Goal: Transaction & Acquisition: Purchase product/service

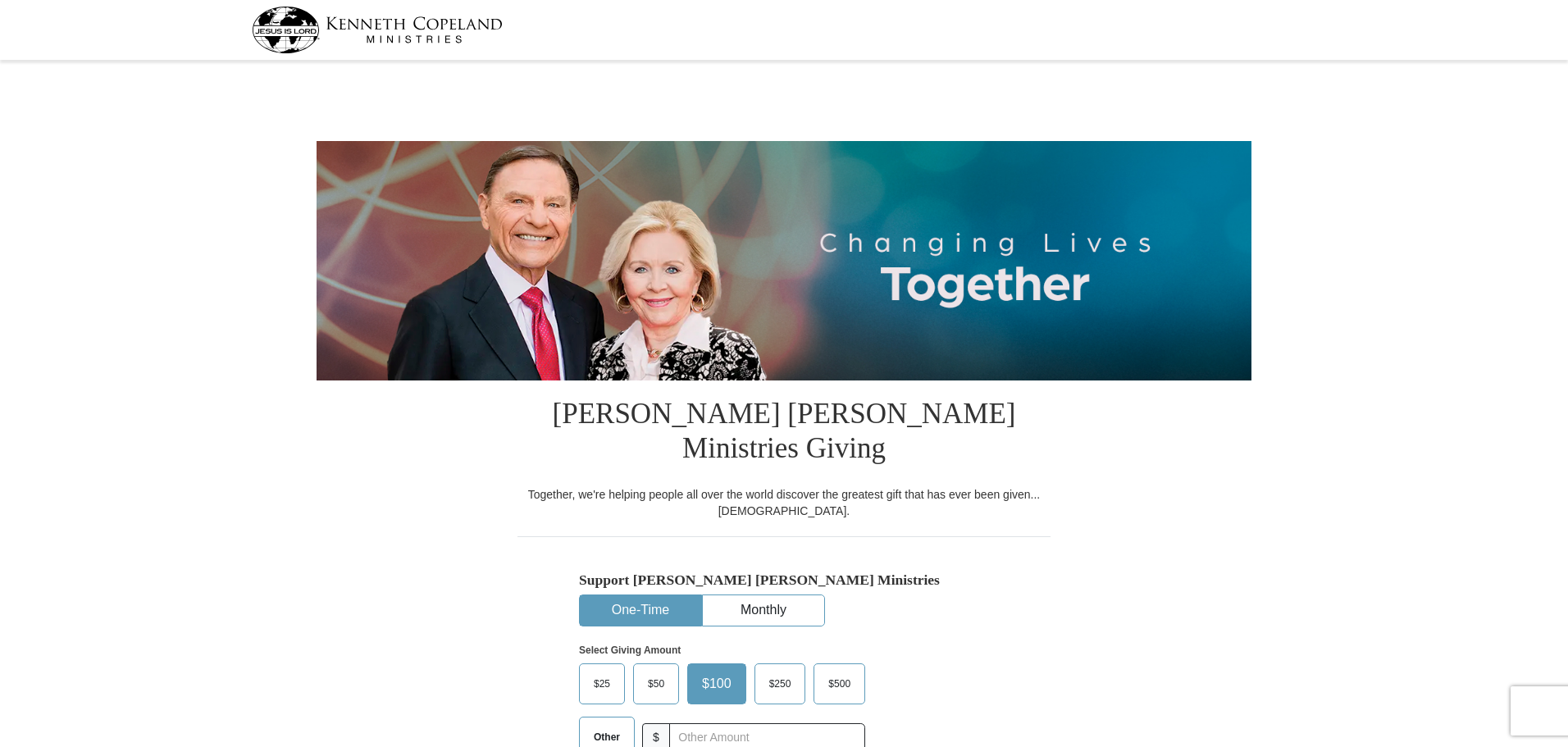
select select "CA"
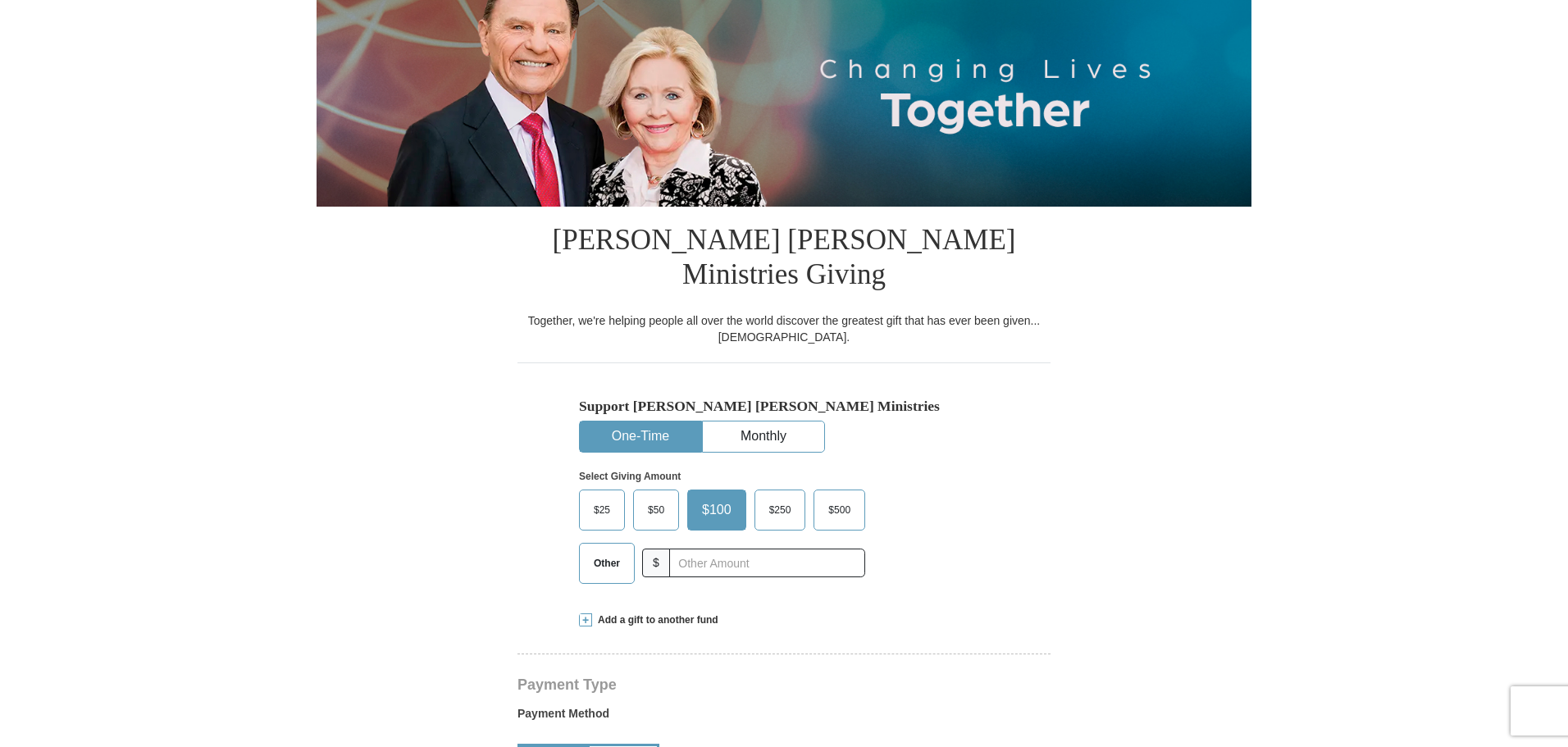
scroll to position [328, 0]
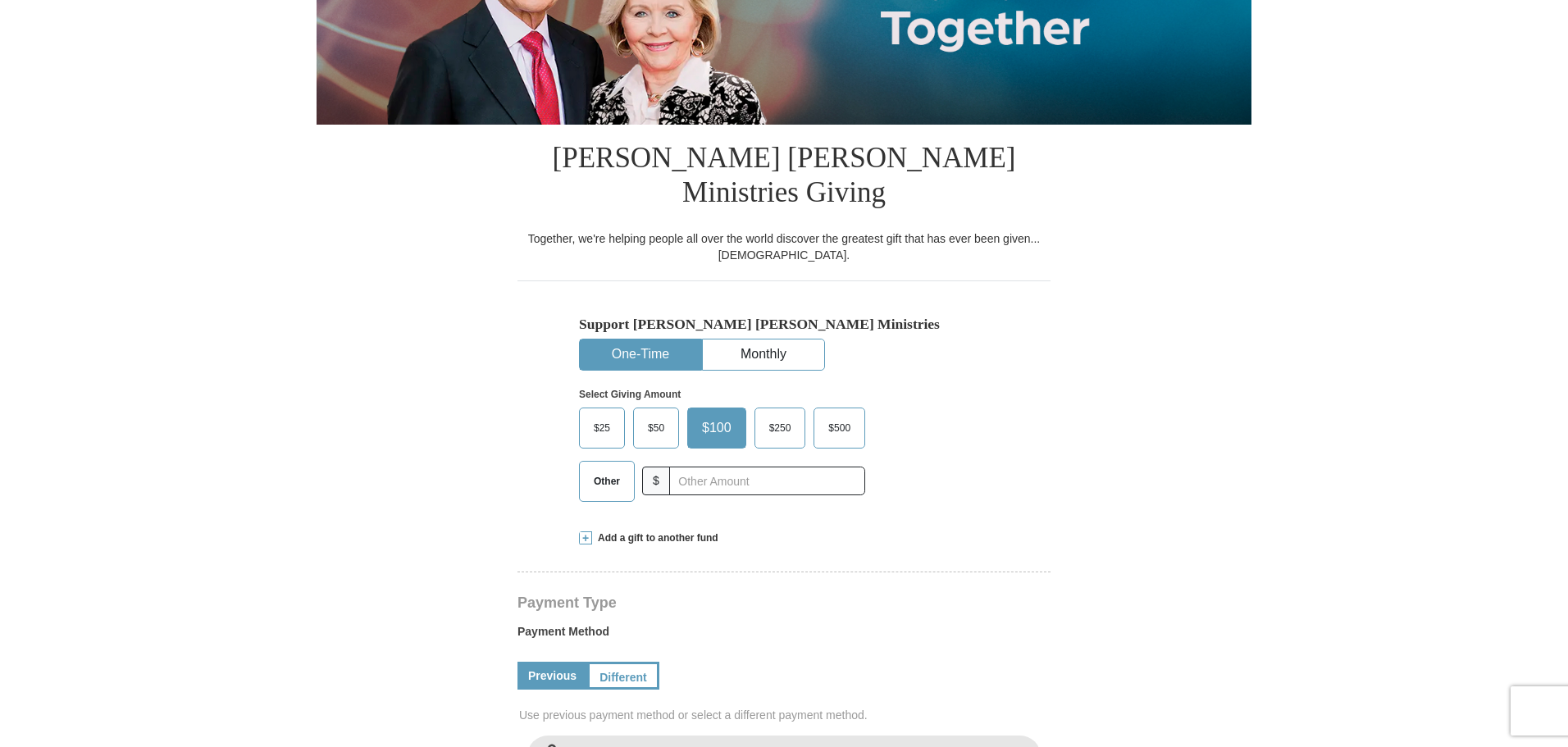
click at [651, 416] on span "$50" at bounding box center [656, 428] width 32 height 25
click at [0, 0] on input "$50" at bounding box center [0, 0] width 0 height 0
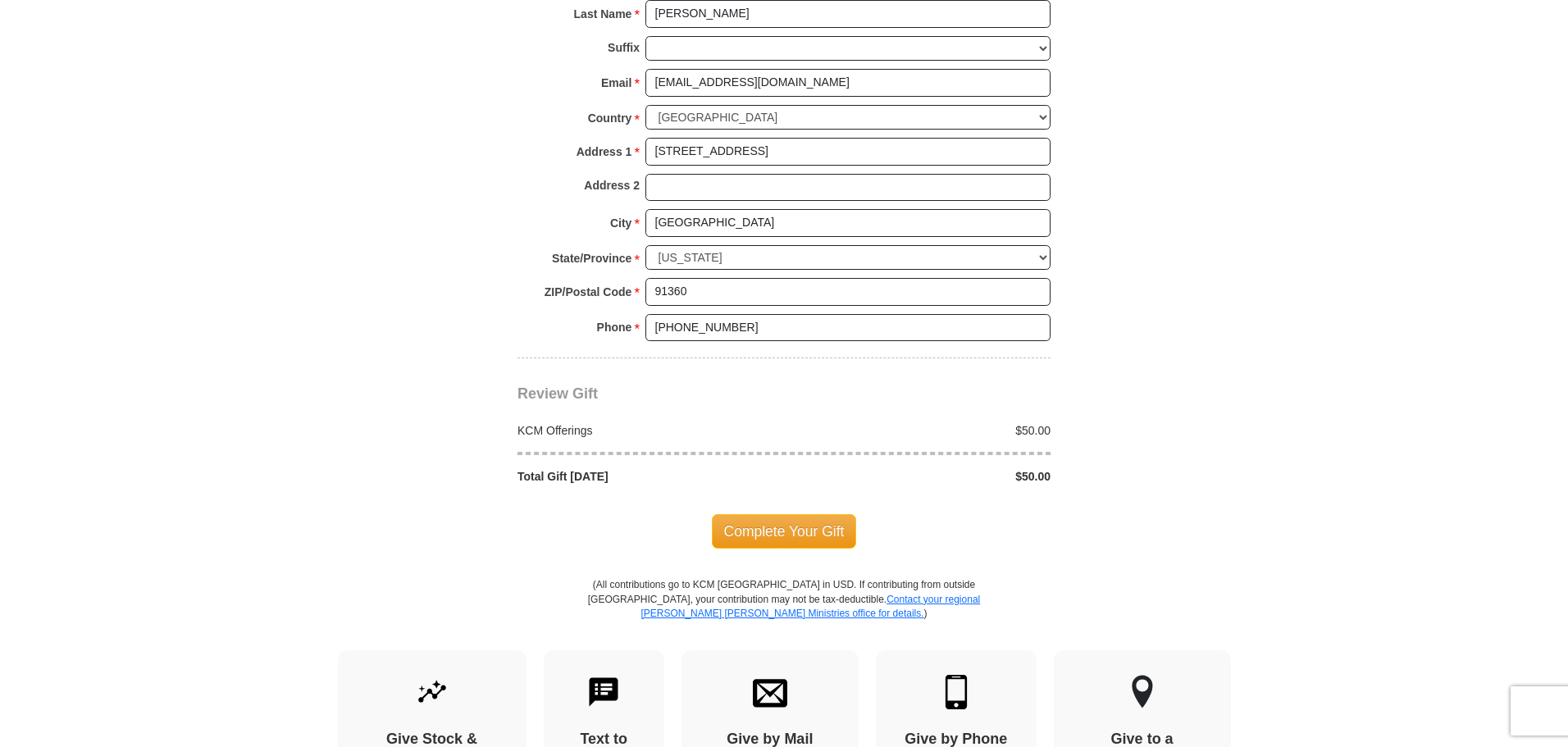
scroll to position [1394, 0]
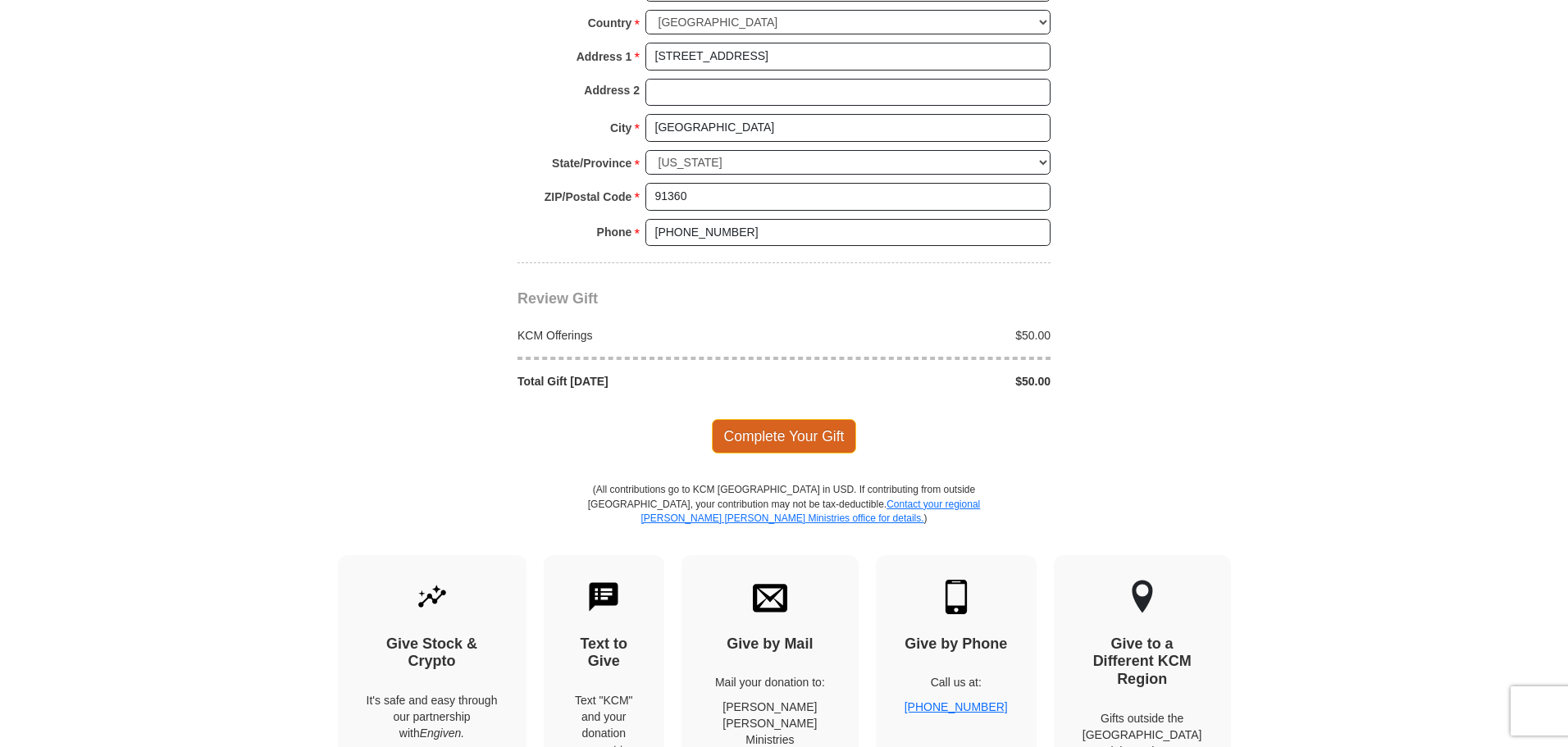
click at [780, 419] on span "Complete Your Gift" at bounding box center [784, 436] width 146 height 34
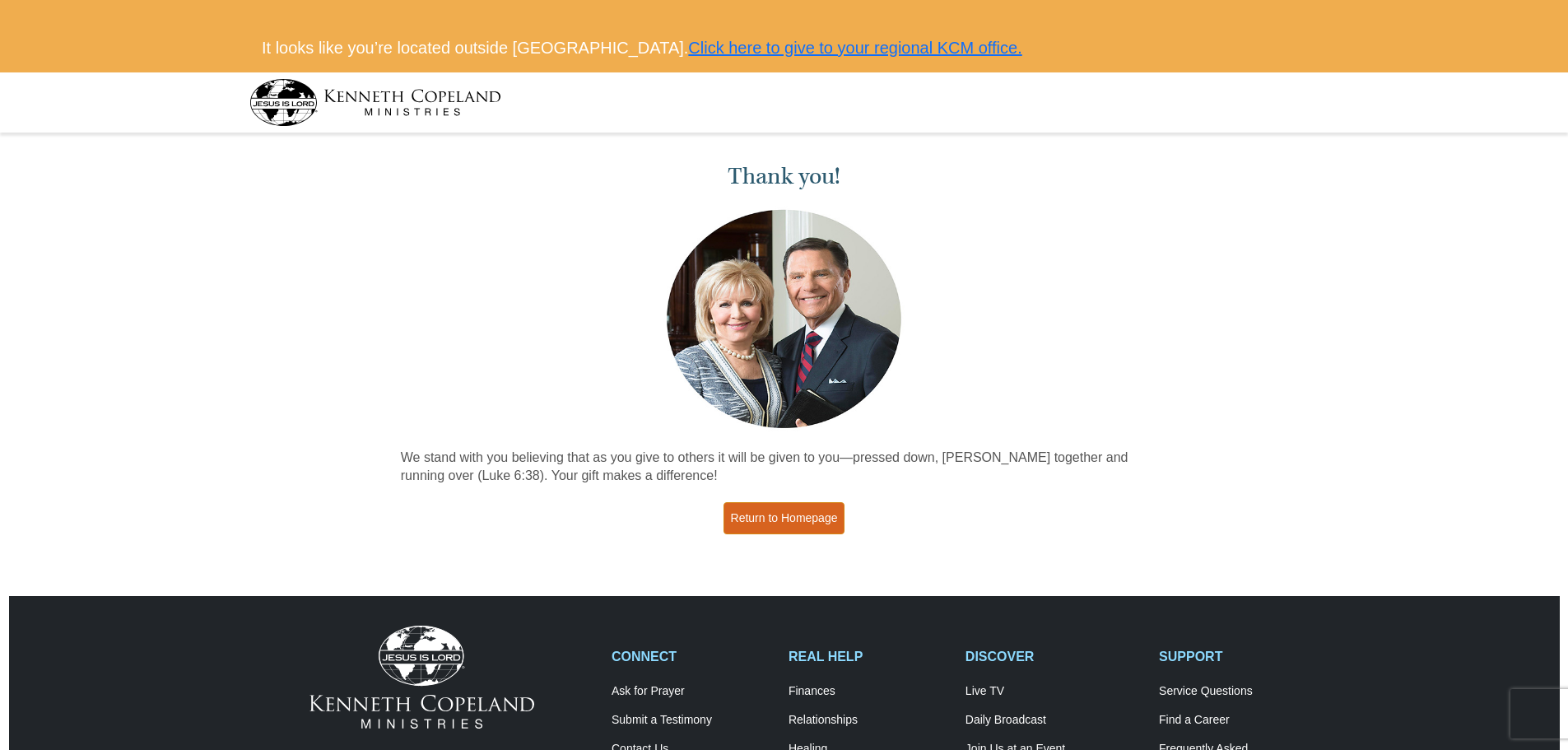
click at [806, 522] on link "Return to Homepage" at bounding box center [784, 518] width 122 height 33
